Goal: Check status: Check status

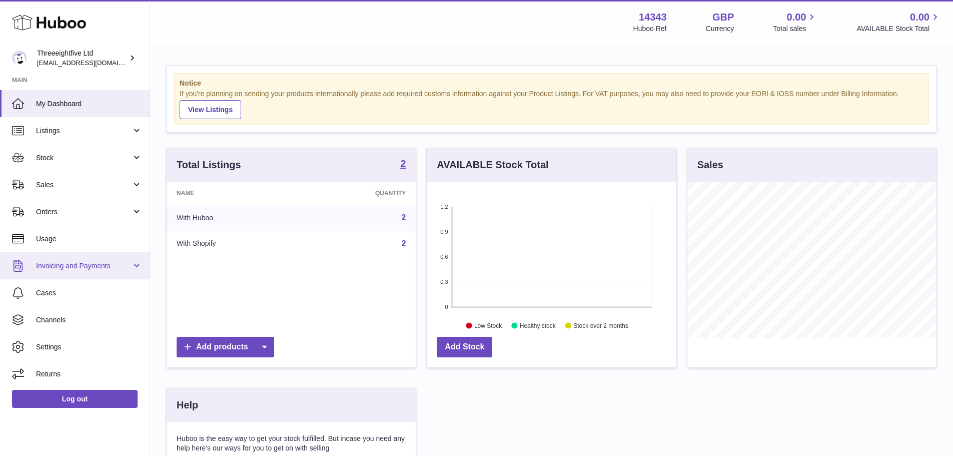
scroll to position [156, 250]
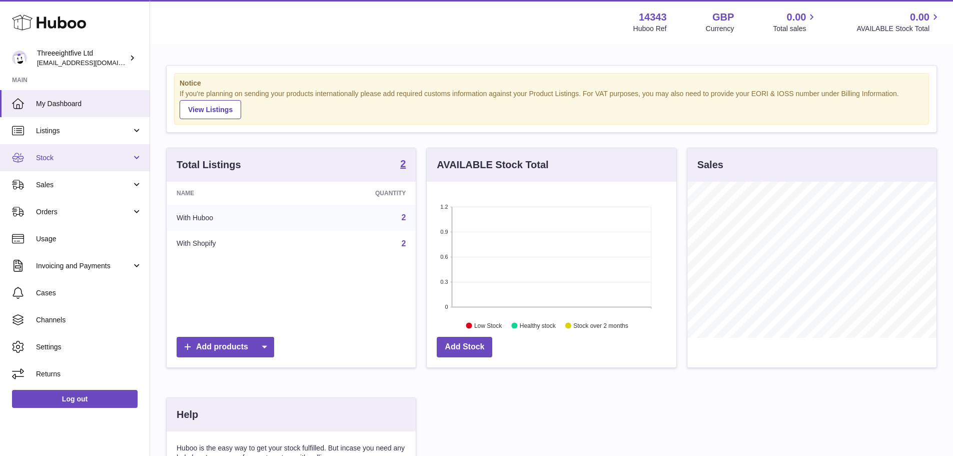
click at [54, 152] on link "Stock" at bounding box center [75, 157] width 150 height 27
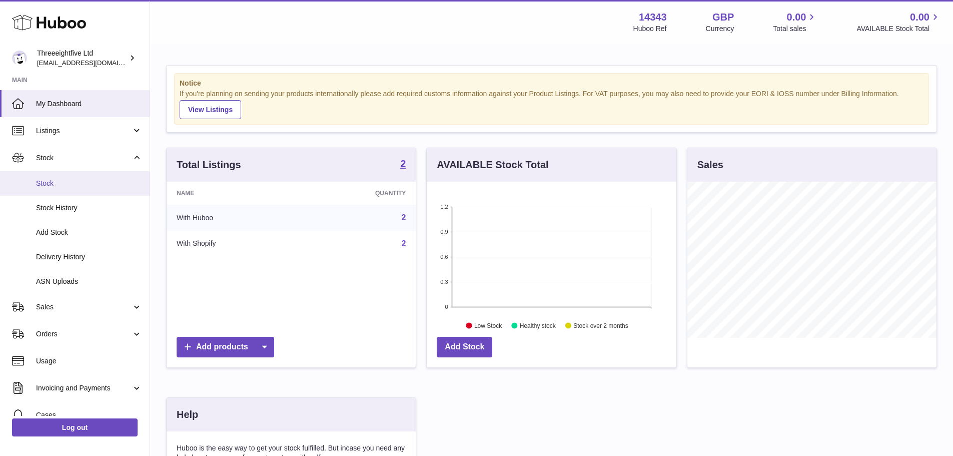
click at [59, 184] on span "Stock" at bounding box center [89, 184] width 106 height 10
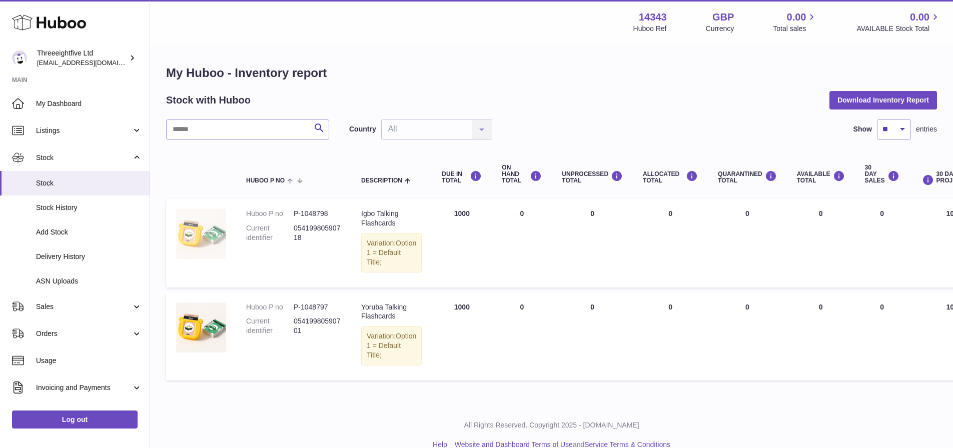
click at [191, 238] on img at bounding box center [201, 234] width 50 height 50
click at [83, 259] on span "Delivery History" at bounding box center [89, 257] width 106 height 10
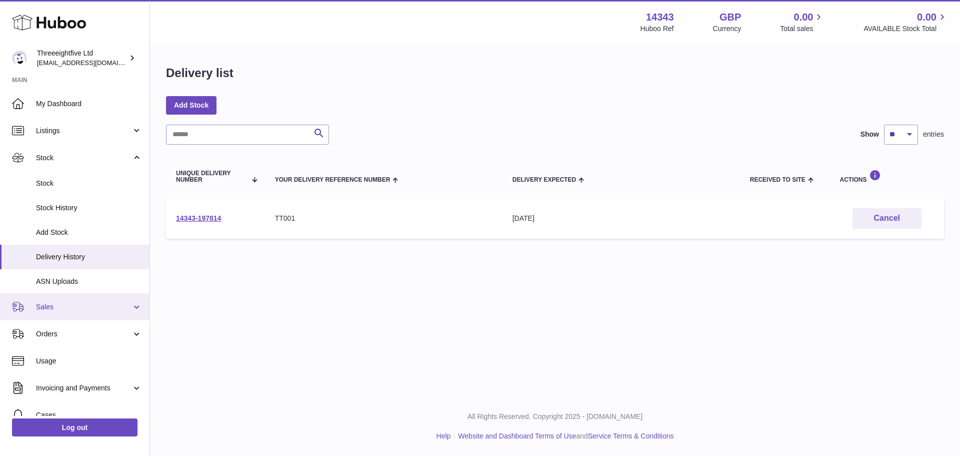
click at [66, 306] on span "Sales" at bounding box center [84, 307] width 96 height 10
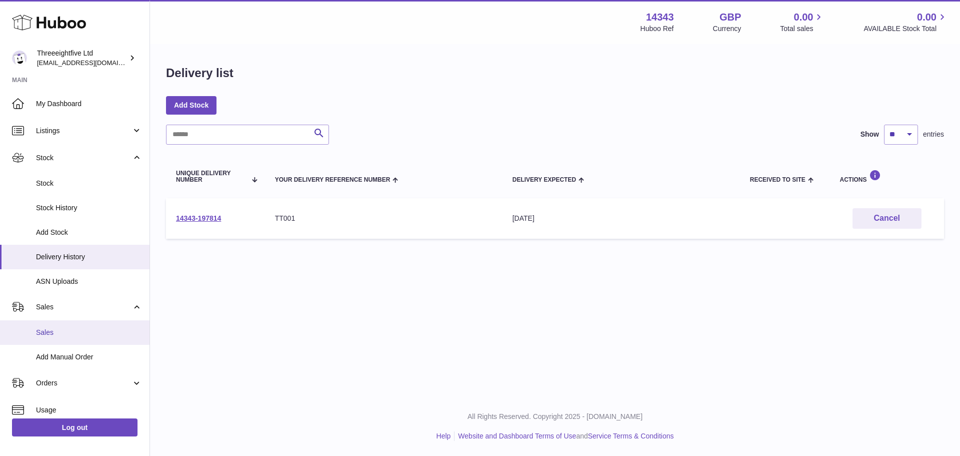
click at [68, 327] on link "Sales" at bounding box center [75, 332] width 150 height 25
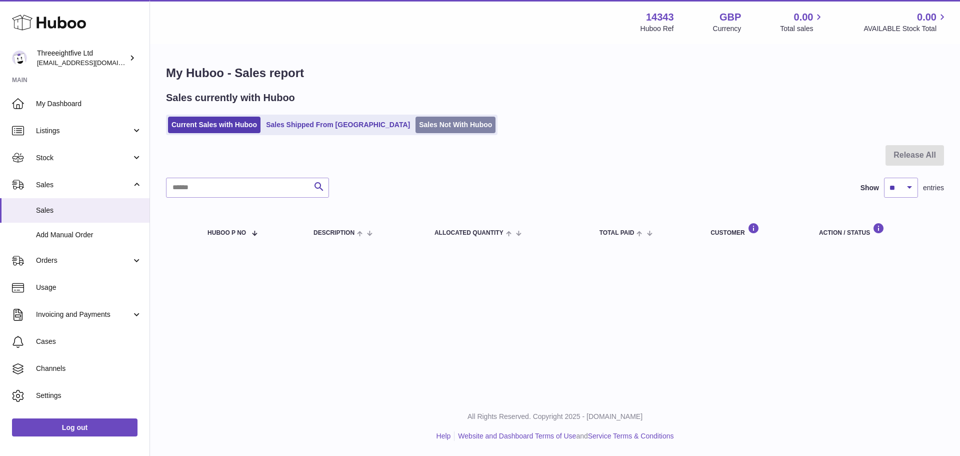
click at [423, 128] on link "Sales Not With Huboo" at bounding box center [456, 125] width 80 height 17
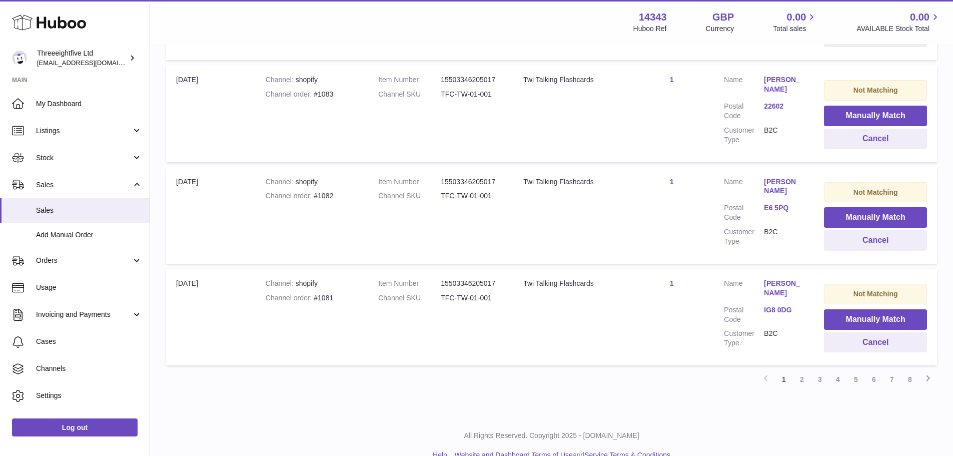
scroll to position [939, 0]
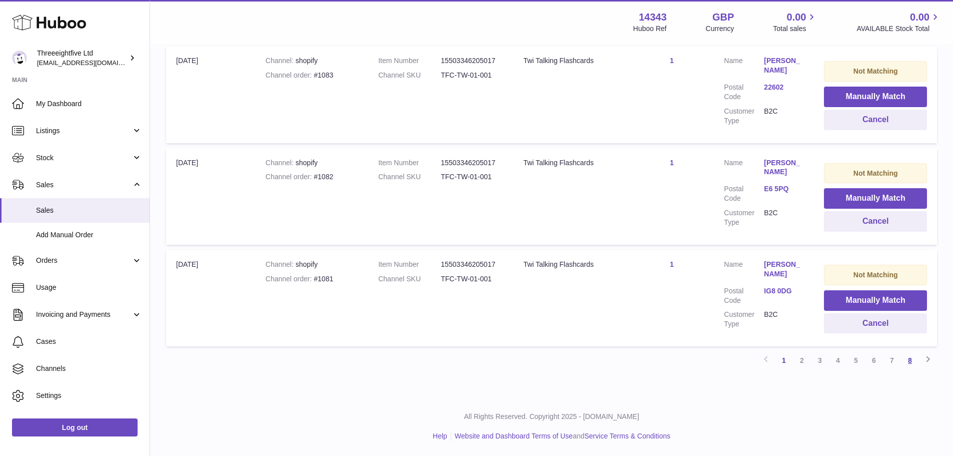
click at [913, 362] on link "8" at bounding box center [910, 360] width 18 height 18
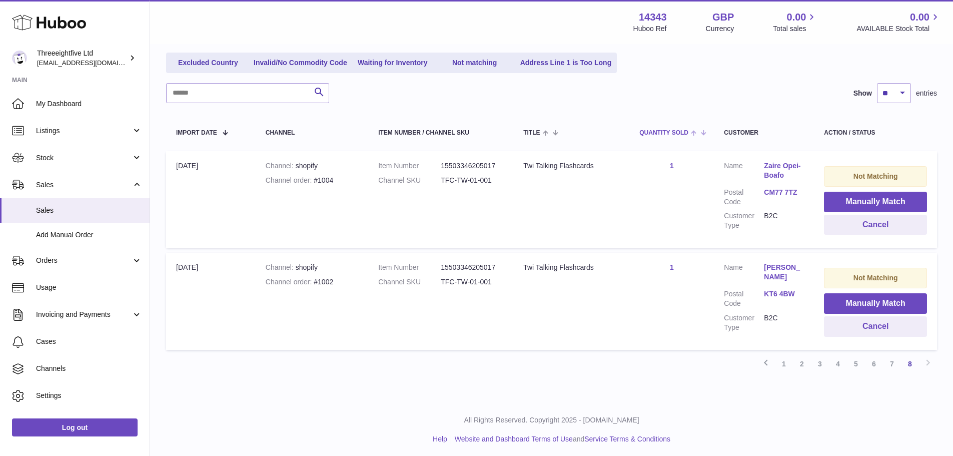
scroll to position [119, 0]
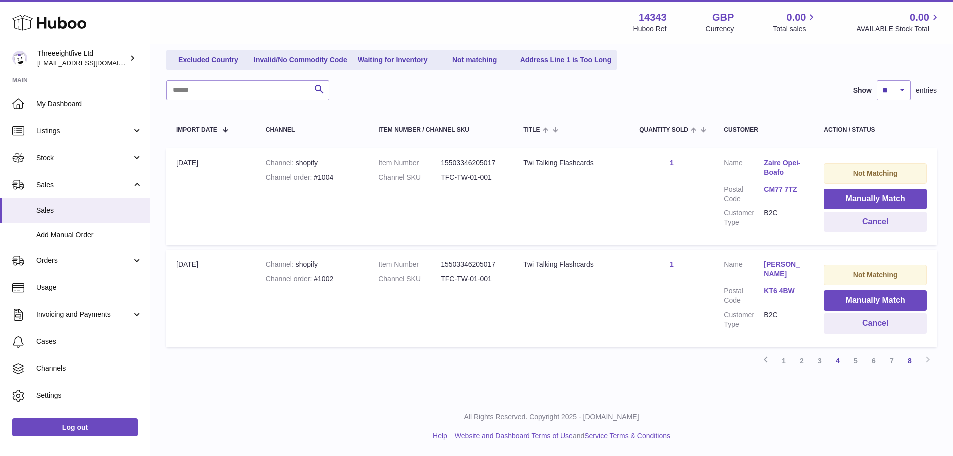
click at [838, 361] on link "4" at bounding box center [838, 361] width 18 height 18
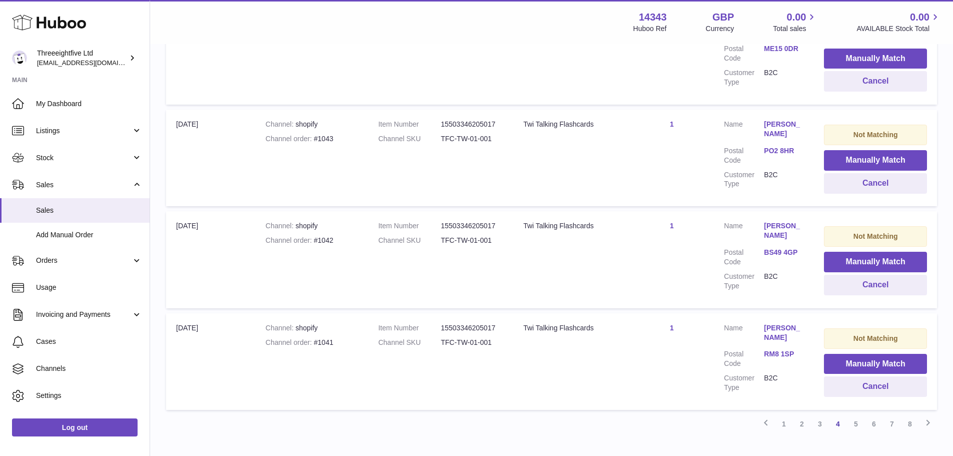
scroll to position [933, 0]
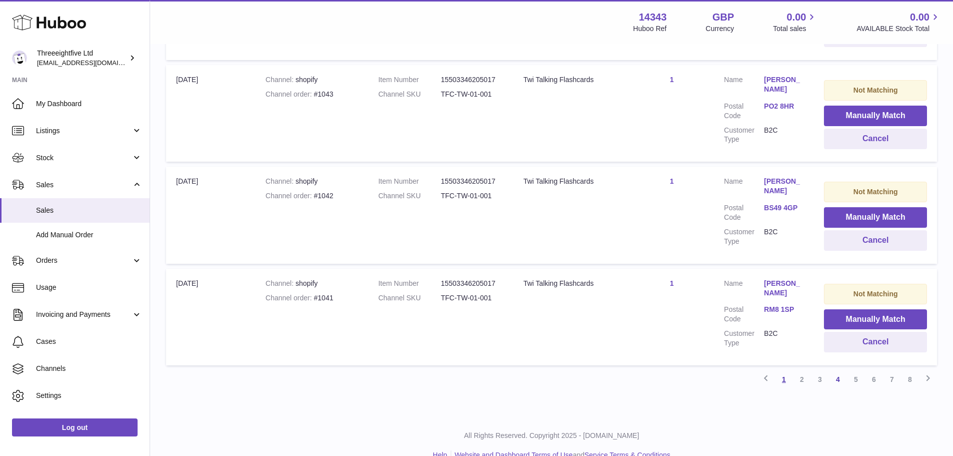
click at [785, 370] on link "1" at bounding box center [784, 379] width 18 height 18
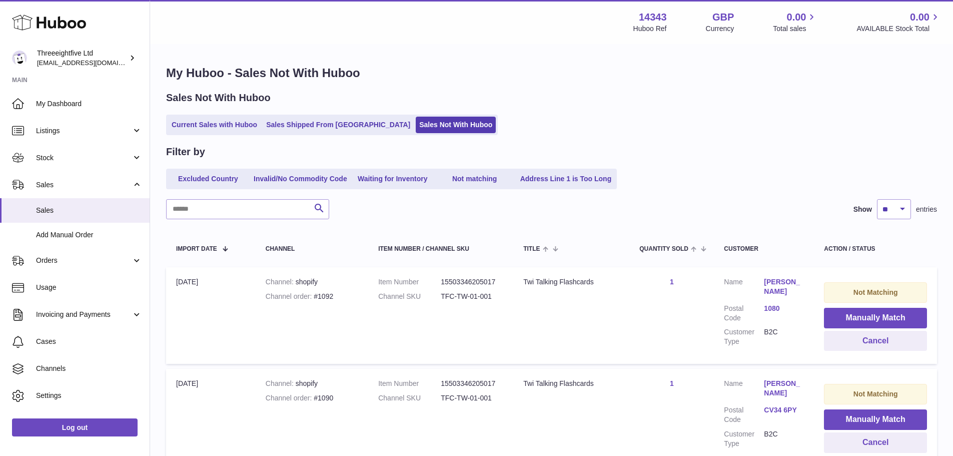
click at [521, 79] on h1 "My Huboo - Sales Not With Huboo" at bounding box center [551, 73] width 771 height 16
click at [628, 76] on h1 "My Huboo - Sales Not With Huboo" at bounding box center [551, 73] width 771 height 16
click at [75, 160] on span "Stock" at bounding box center [84, 158] width 96 height 10
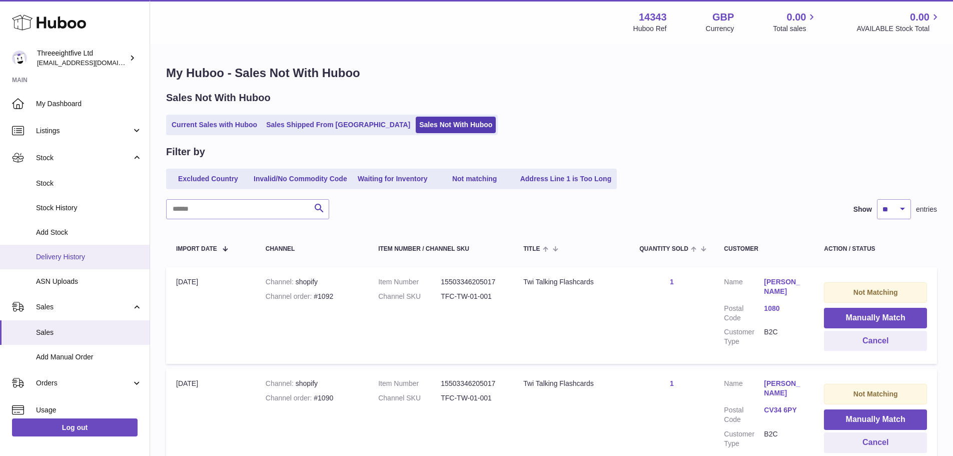
click at [84, 257] on span "Delivery History" at bounding box center [89, 257] width 106 height 10
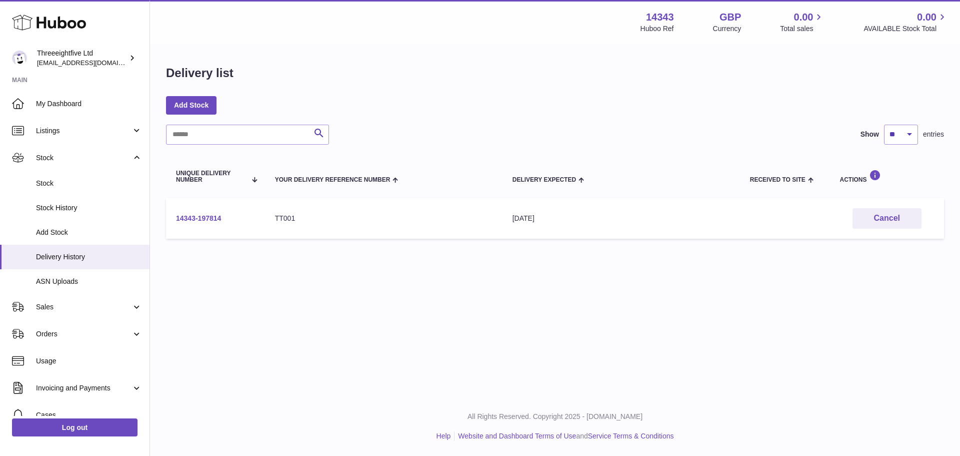
click at [200, 220] on link "14343-197814" at bounding box center [198, 218] width 45 height 8
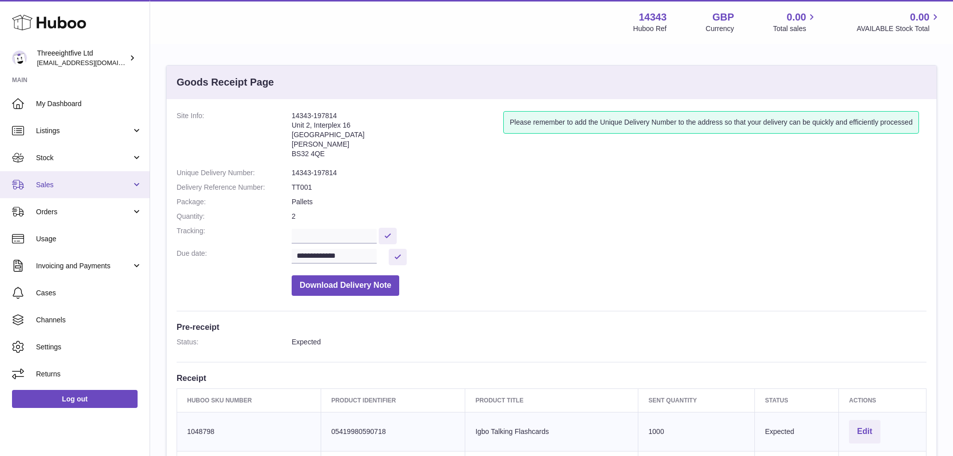
click at [75, 186] on span "Sales" at bounding box center [84, 185] width 96 height 10
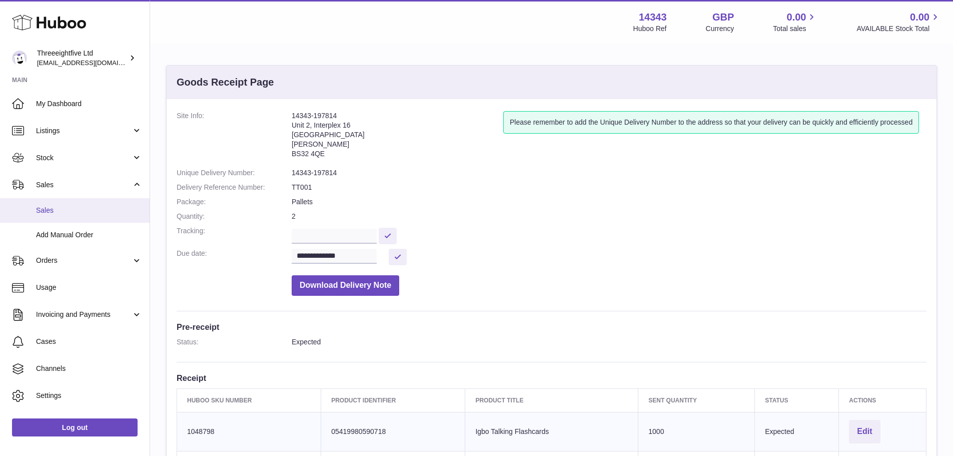
click at [83, 218] on link "Sales" at bounding box center [75, 210] width 150 height 25
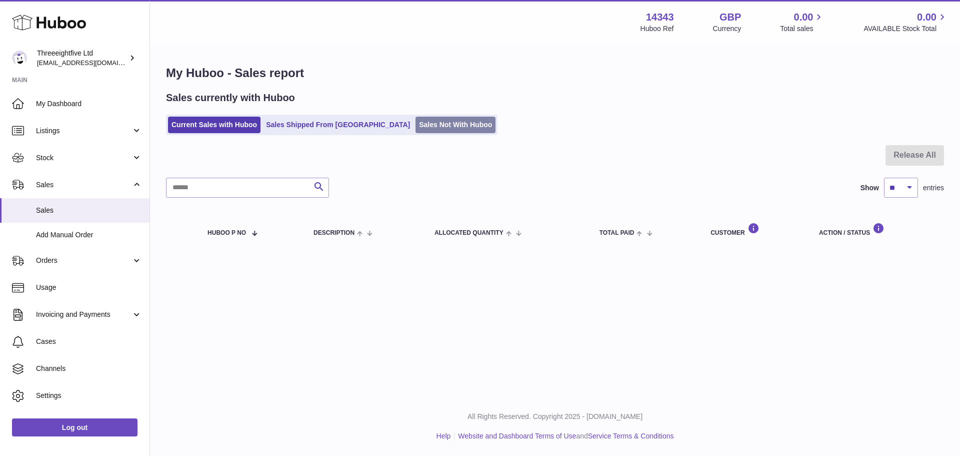
click at [416, 121] on link "Sales Not With Huboo" at bounding box center [456, 125] width 80 height 17
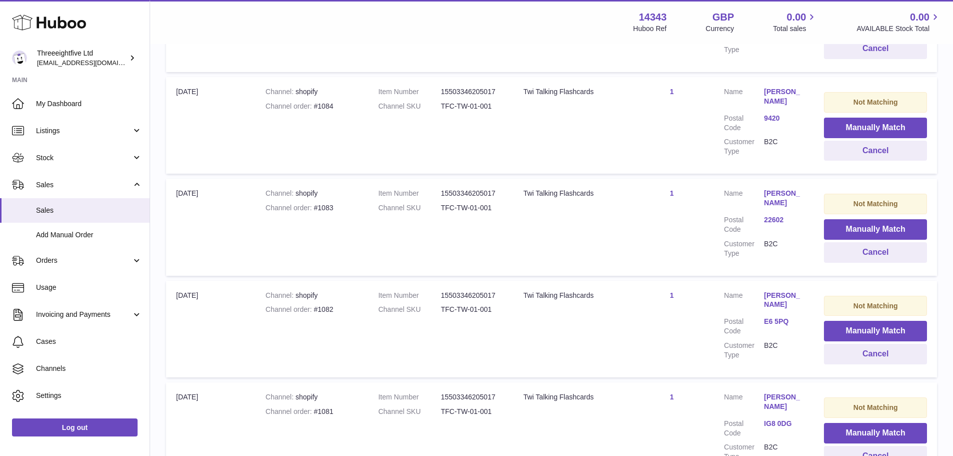
scroll to position [939, 0]
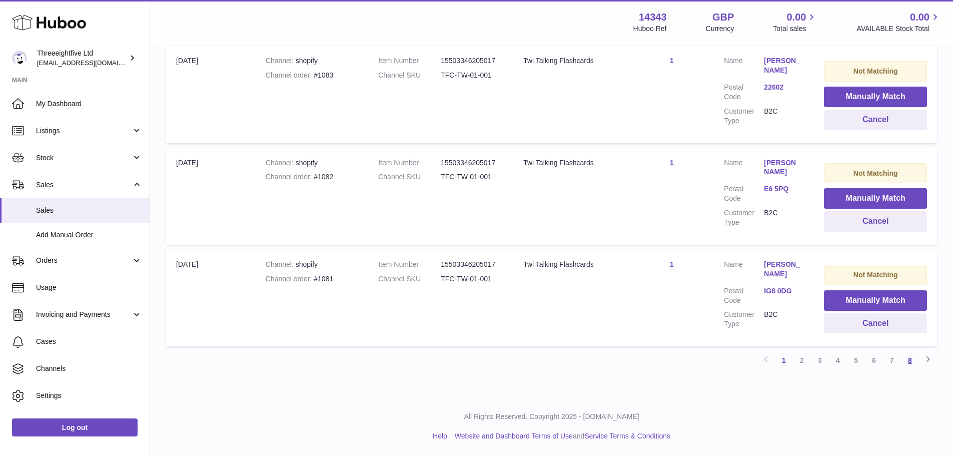
click at [913, 366] on link "8" at bounding box center [910, 360] width 18 height 18
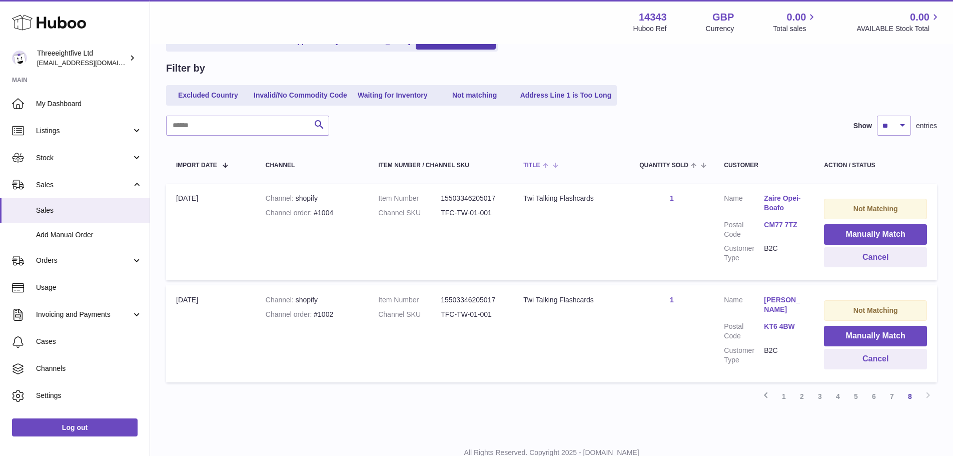
scroll to position [119, 0]
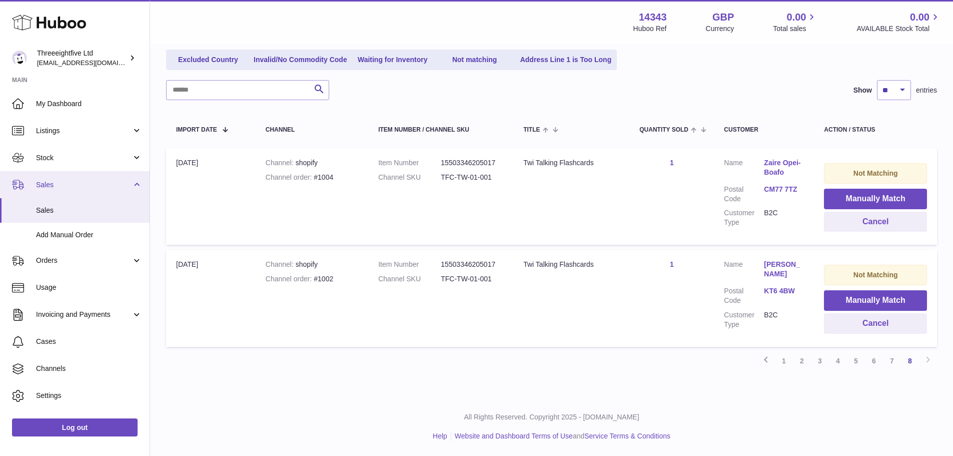
click at [62, 179] on link "Sales" at bounding box center [75, 184] width 150 height 27
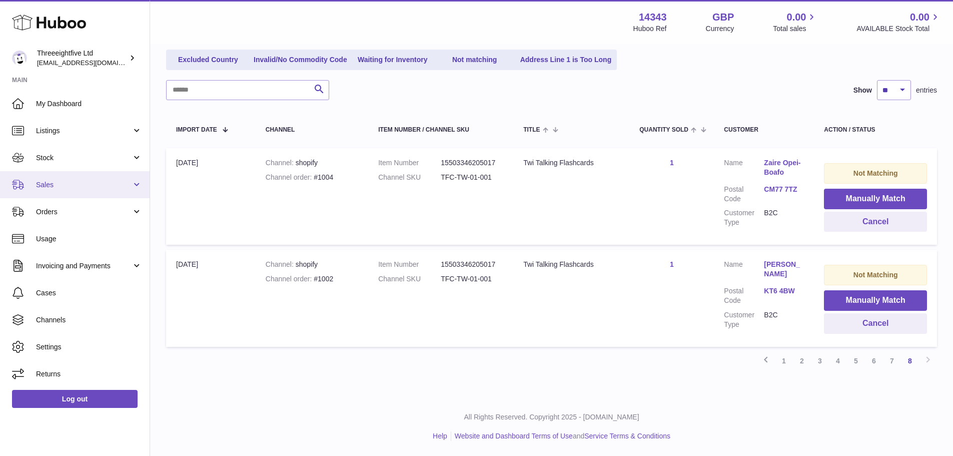
click at [57, 192] on link "Sales" at bounding box center [75, 184] width 150 height 27
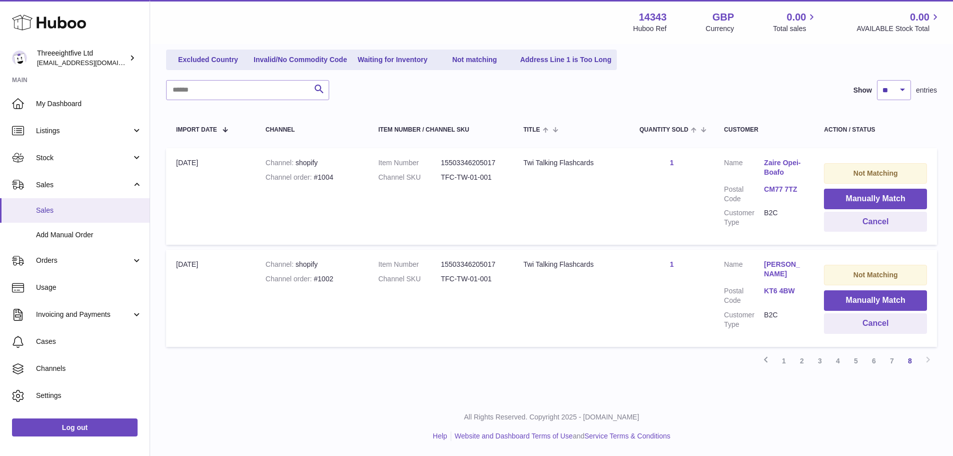
click at [54, 219] on link "Sales" at bounding box center [75, 210] width 150 height 25
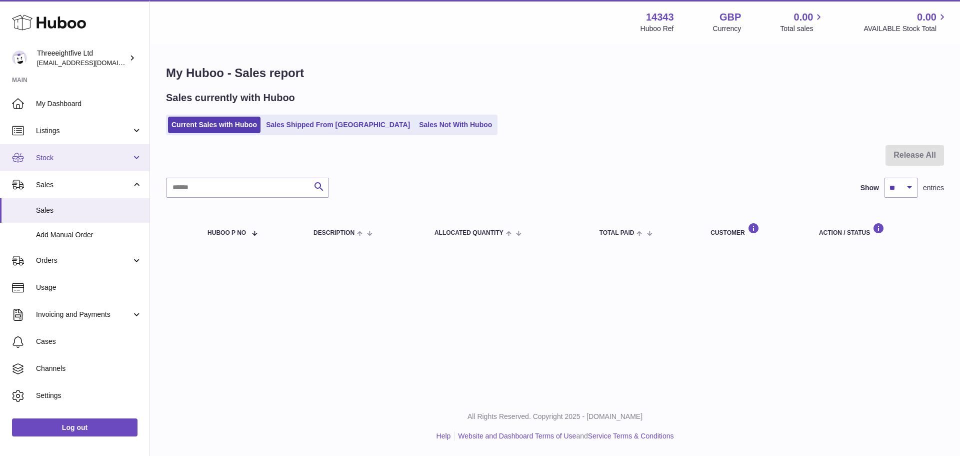
click at [62, 157] on span "Stock" at bounding box center [84, 158] width 96 height 10
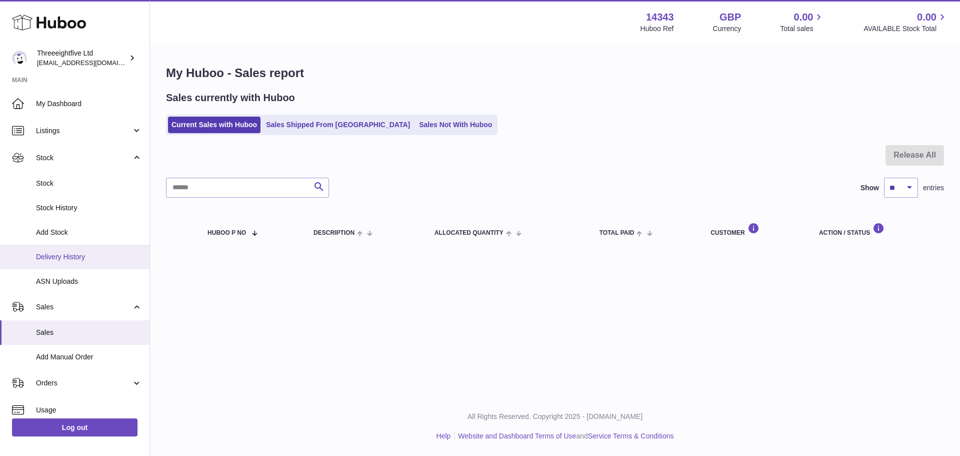
click at [70, 262] on link "Delivery History" at bounding box center [75, 257] width 150 height 25
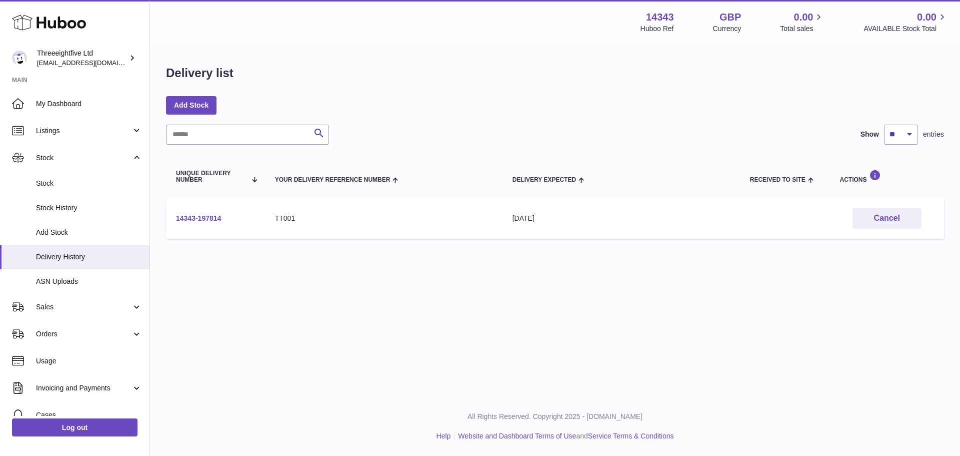
click at [203, 219] on link "14343-197814" at bounding box center [198, 218] width 45 height 8
